Goal: Information Seeking & Learning: Learn about a topic

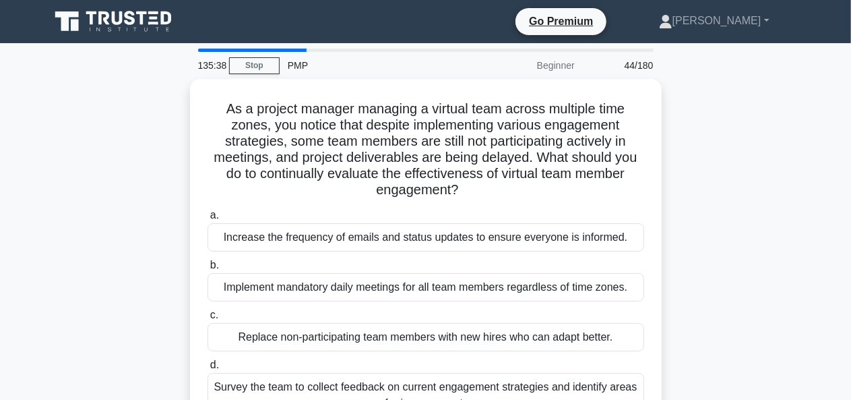
click at [28, 322] on main "135:38 Stop PMP Beginner 44/180 As a project manager managing a virtual team ac…" at bounding box center [425, 385] width 851 height 685
click at [4, 367] on main "135:37 Stop PMP Beginner 44/180 As a project manager managing a virtual team ac…" at bounding box center [425, 385] width 851 height 685
click at [172, 191] on div "As a project manager managing a virtual team across multiple time zones, you no…" at bounding box center [426, 265] width 768 height 373
click at [162, 202] on div "As a project manager managing a virtual team across multiple time zones, you no…" at bounding box center [426, 265] width 768 height 373
click at [147, 197] on div "As a project manager managing a virtual team across multiple time zones, you no…" at bounding box center [426, 265] width 768 height 373
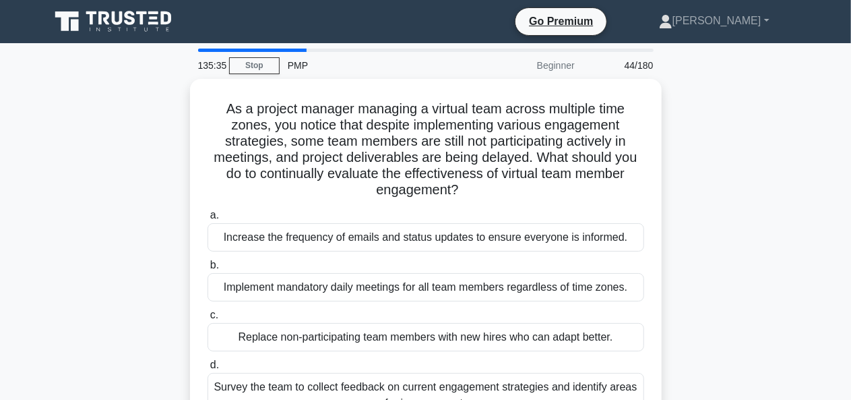
click at [156, 194] on div "As a project manager managing a virtual team across multiple time zones, you no…" at bounding box center [426, 265] width 768 height 373
click at [131, 195] on div "As a project manager managing a virtual team across multiple time zones, you no…" at bounding box center [426, 265] width 768 height 373
click at [129, 201] on div "As a project manager managing a virtual team across multiple time zones, you no…" at bounding box center [426, 265] width 768 height 373
click at [129, 195] on div "As a project manager managing a virtual team across multiple time zones, you no…" at bounding box center [426, 265] width 768 height 373
click at [121, 251] on div "As a project manager managing a virtual team across multiple time zones, you no…" at bounding box center [426, 265] width 768 height 373
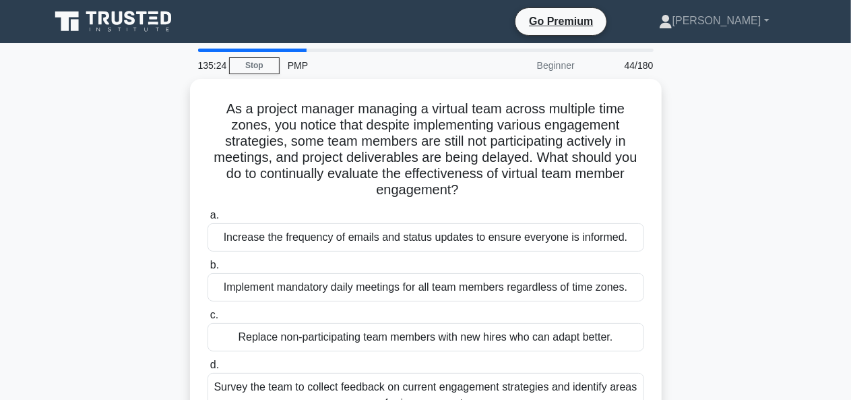
click at [133, 128] on div "As a project manager managing a virtual team across multiple time zones, you no…" at bounding box center [426, 265] width 768 height 373
click at [108, 255] on div "As a project manager managing a virtual team across multiple time zones, you no…" at bounding box center [426, 265] width 768 height 373
click at [162, 254] on div "As a project manager managing a virtual team across multiple time zones, you no…" at bounding box center [426, 265] width 768 height 373
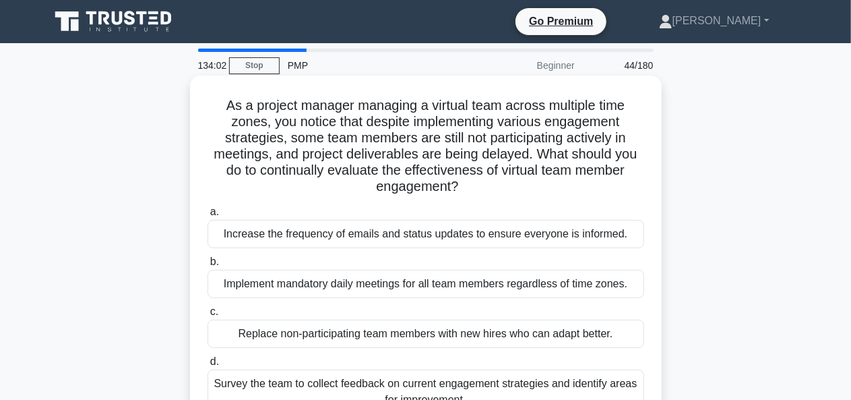
click at [479, 380] on div "Survey the team to collect feedback on current engagement strategies and identi…" at bounding box center [426, 391] width 437 height 44
click at [208, 366] on input "d. Survey the team to collect feedback on current engagement strategies and ide…" at bounding box center [208, 361] width 0 height 9
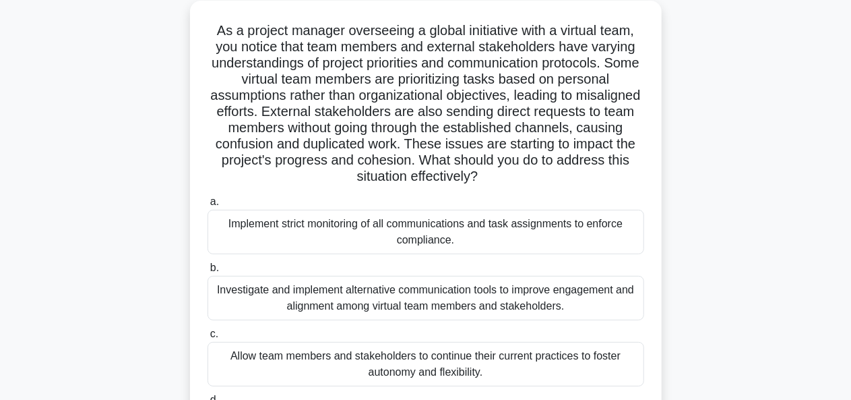
scroll to position [78, 0]
click at [74, 217] on div "As a project manager overseeing a global initiative with a virtual team, you no…" at bounding box center [426, 244] width 768 height 487
click at [162, 382] on div "As a project manager overseeing a global initiative with a virtual team, you no…" at bounding box center [426, 244] width 768 height 487
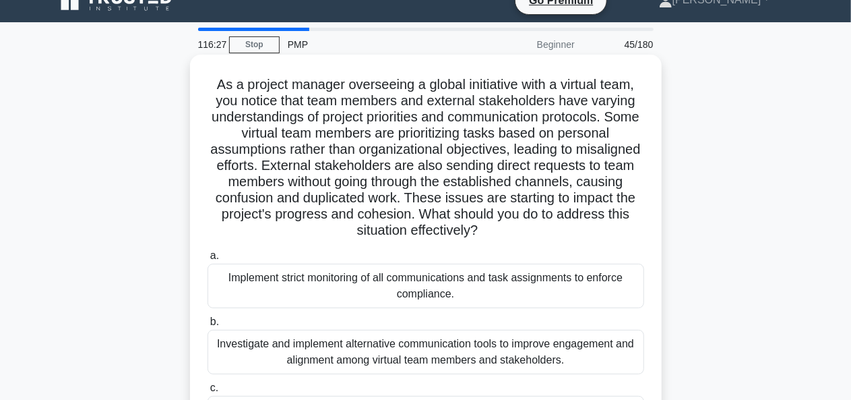
scroll to position [22, 0]
